Goal: Information Seeking & Learning: Learn about a topic

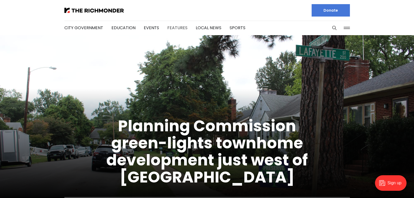
click at [171, 26] on link "Features" at bounding box center [177, 28] width 20 height 6
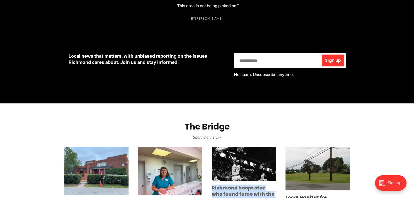
scroll to position [211, 0]
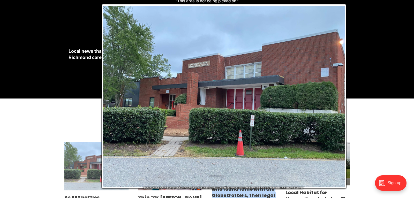
click at [82, 124] on section "The Bridge Spanning the city As RPS battles maintenance backlog on a shoestring…" at bounding box center [207, 178] width 414 height 158
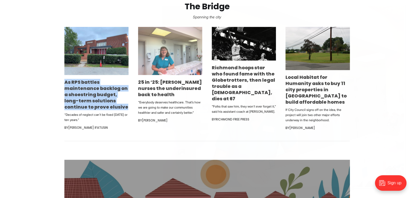
scroll to position [0, 0]
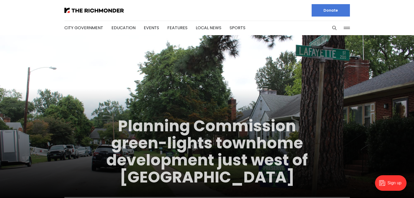
click at [178, 126] on link "Planning Commission green-lights townhome development just west of [GEOGRAPHIC_…" at bounding box center [207, 151] width 202 height 73
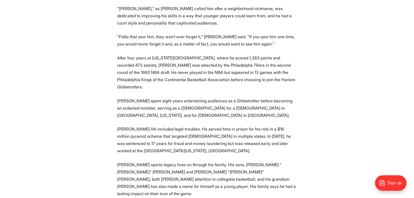
scroll to position [502, 0]
click at [155, 97] on p "Austin spent eight years entertaining audiences as a Globetrotter before becomi…" at bounding box center [207, 108] width 180 height 22
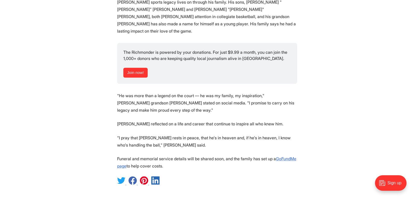
scroll to position [666, 0]
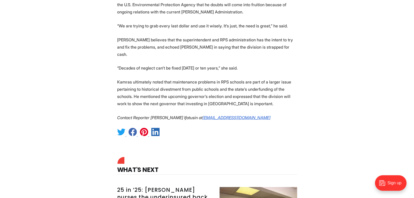
scroll to position [1124, 0]
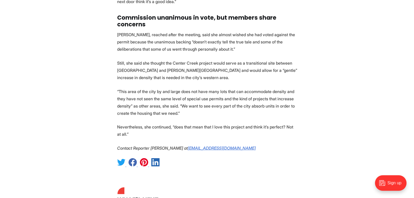
scroll to position [1770, 0]
